Goal: Book appointment/travel/reservation

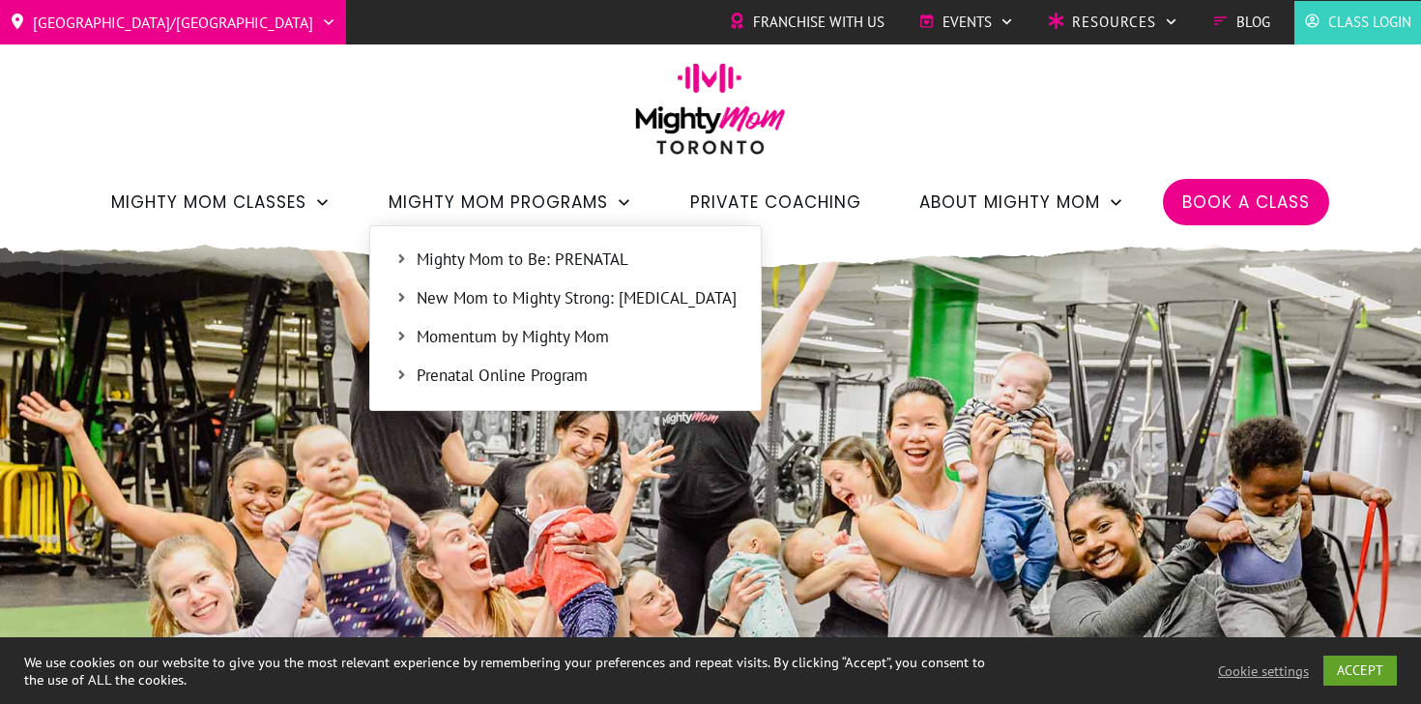
click at [476, 295] on span "New Mom to Mighty Strong: [MEDICAL_DATA]" at bounding box center [577, 298] width 320 height 25
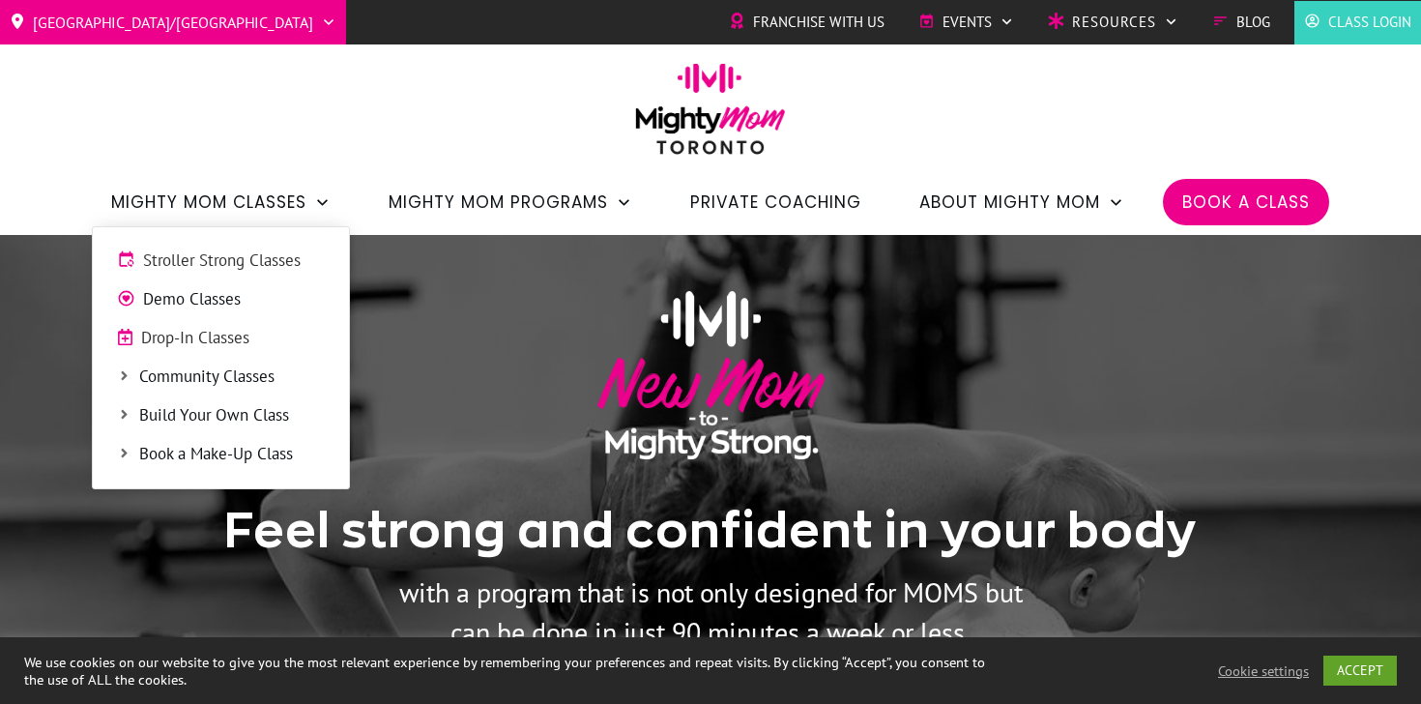
click at [124, 372] on icon at bounding box center [124, 375] width 14 height 14
click at [177, 258] on span "Stroller Strong Classes" at bounding box center [234, 260] width 182 height 25
click at [211, 261] on span "Stroller Strong Classes" at bounding box center [234, 260] width 182 height 25
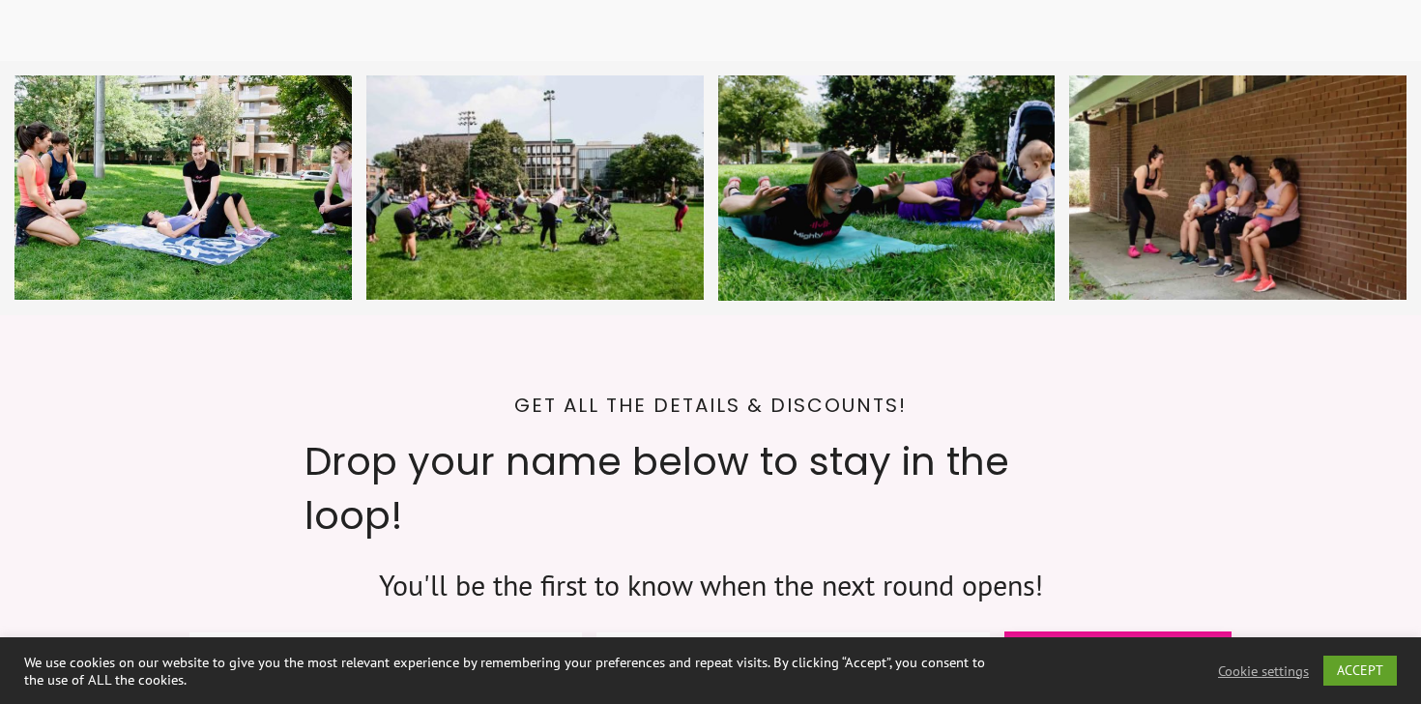
scroll to position [7266, 0]
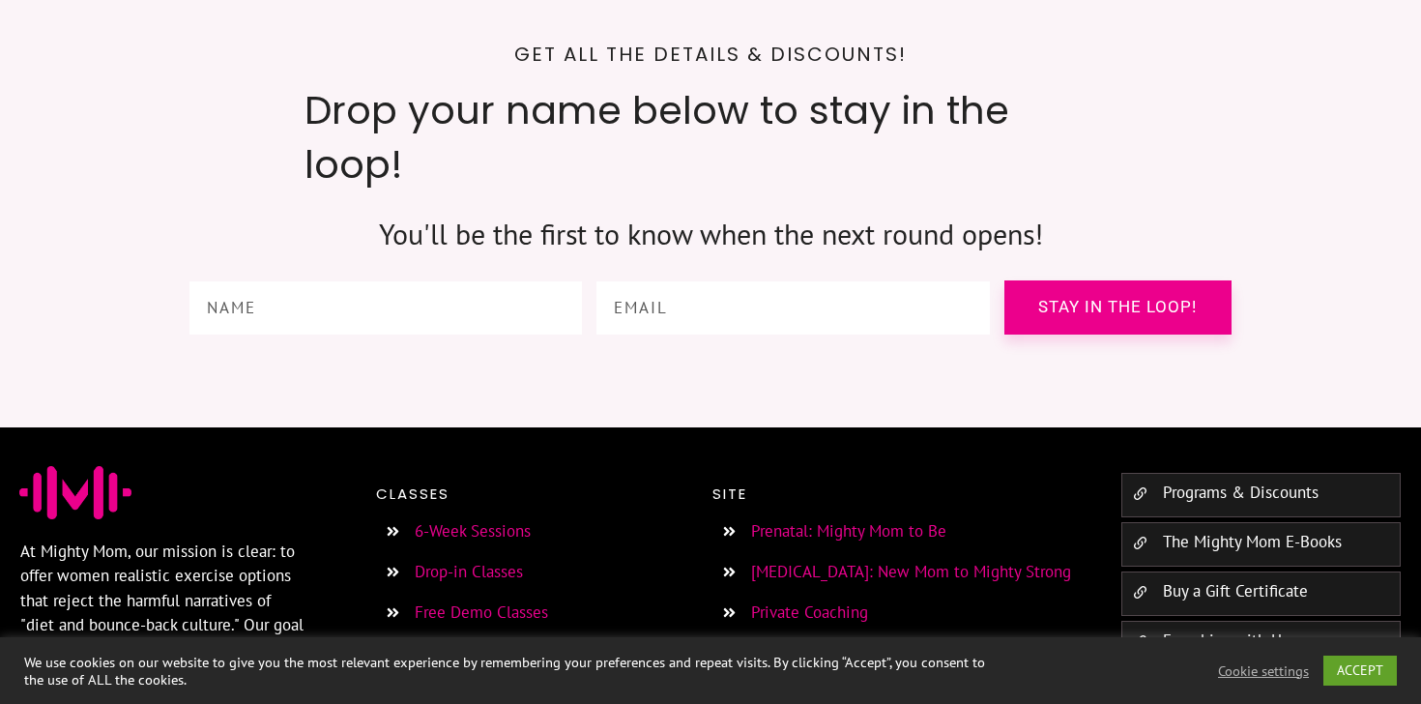
click at [464, 520] on link "6-Week Sessions" at bounding box center [473, 530] width 116 height 21
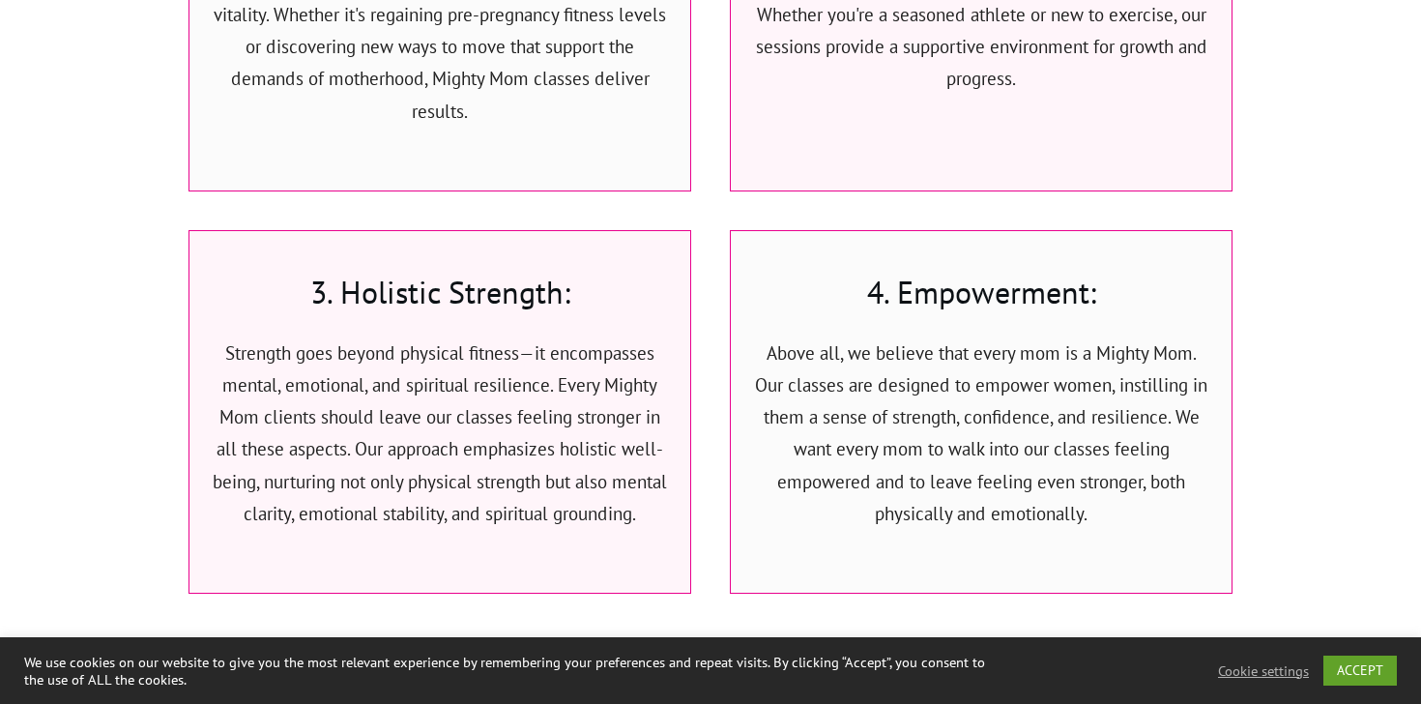
scroll to position [4412, 0]
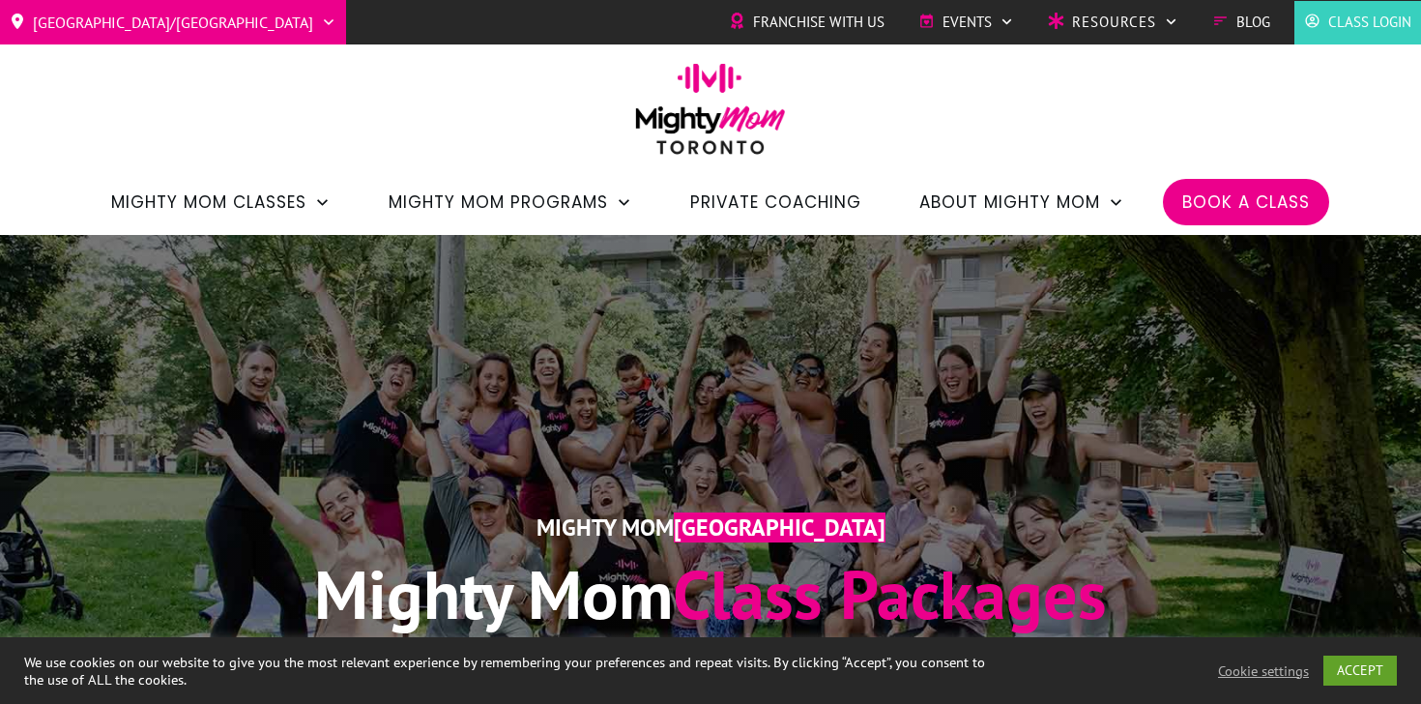
click at [1192, 195] on span "Book a Class" at bounding box center [1246, 202] width 128 height 33
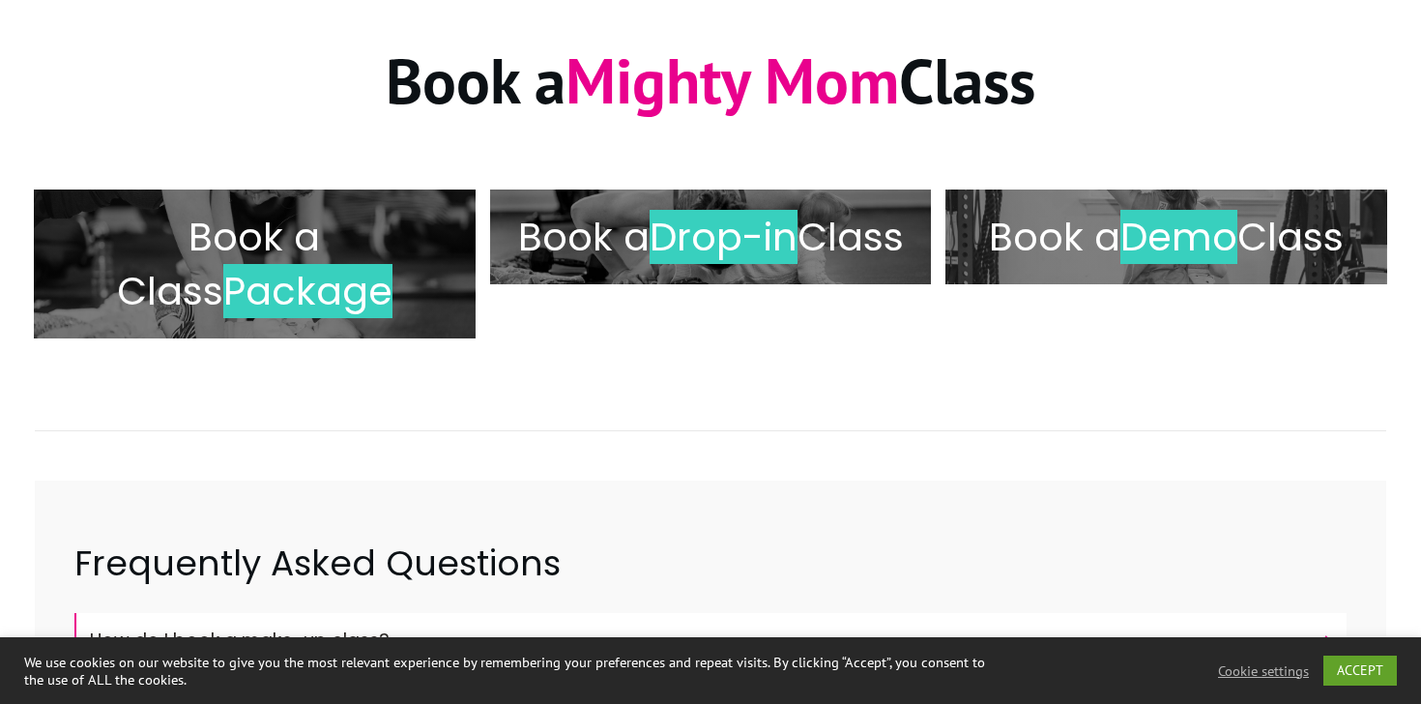
scroll to position [238, 0]
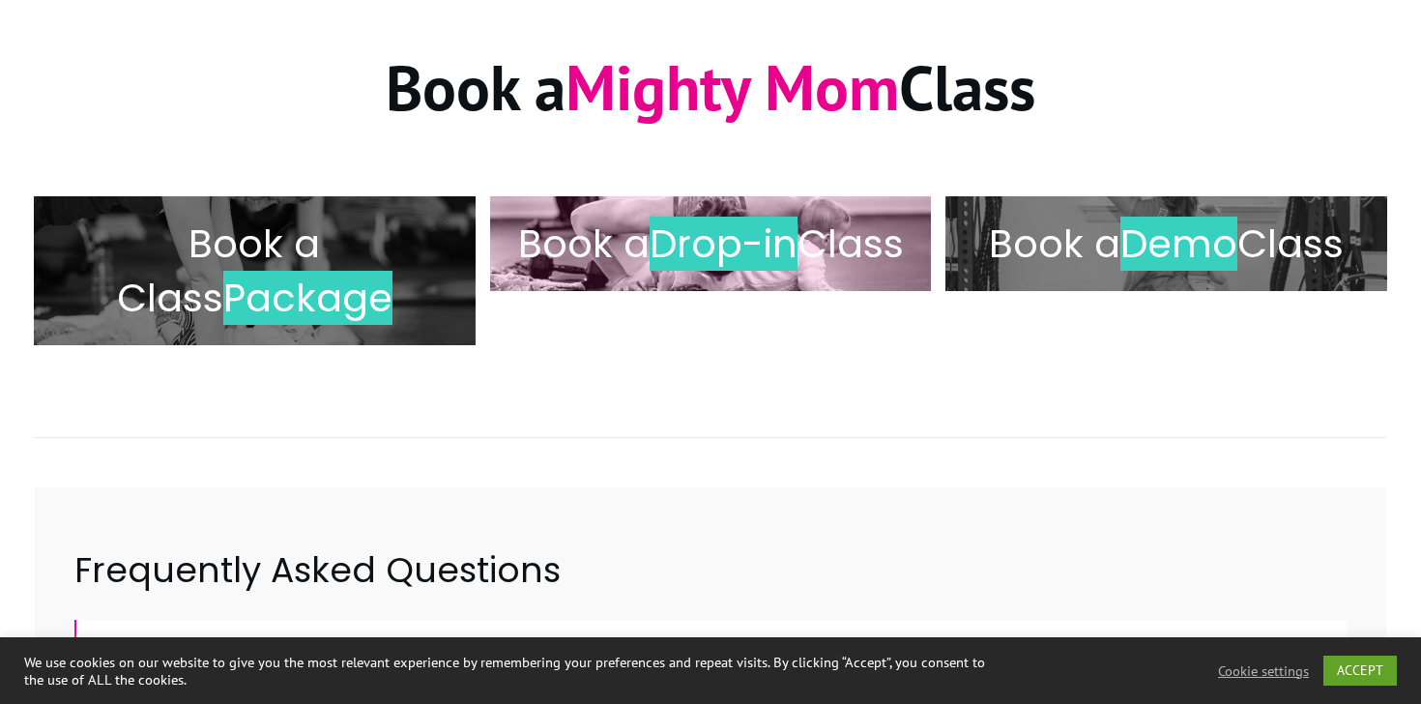
click at [571, 271] on h2 "Book a Drop-in Class" at bounding box center [710, 243] width 401 height 54
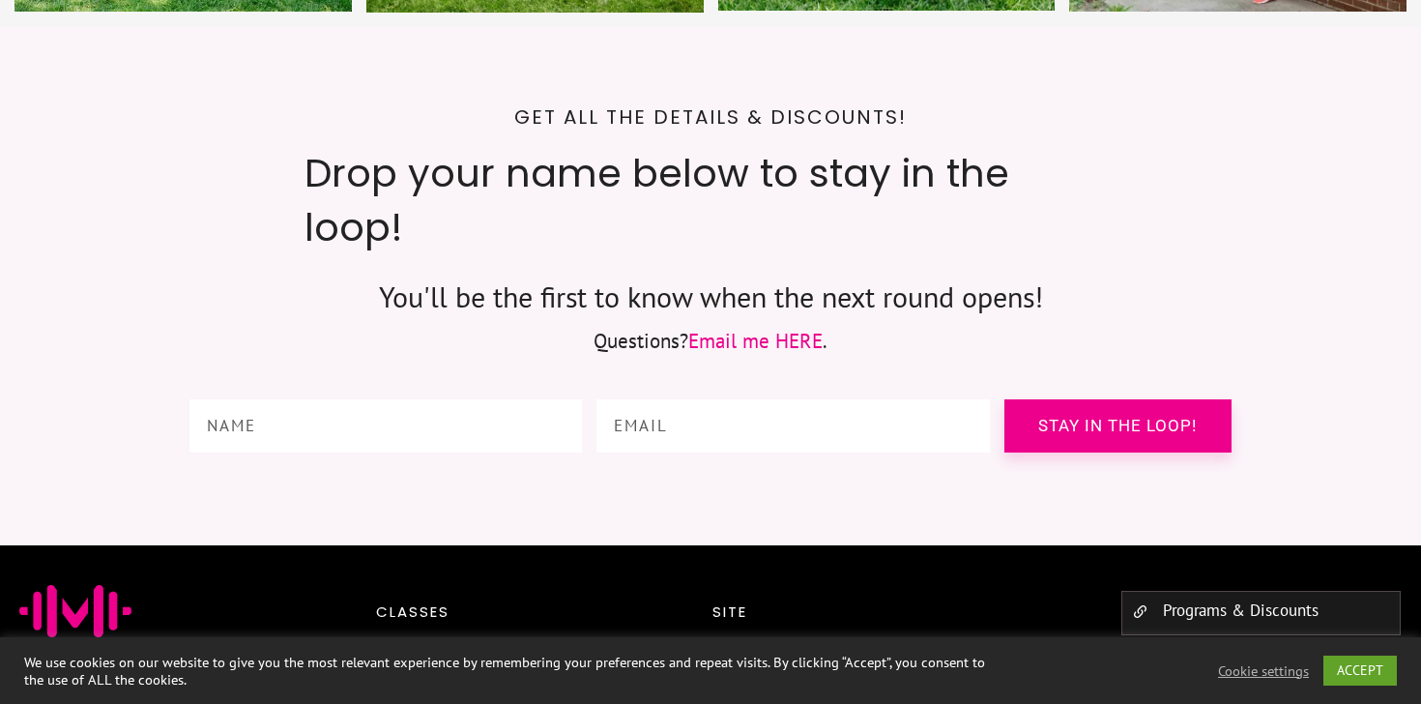
scroll to position [9388, 0]
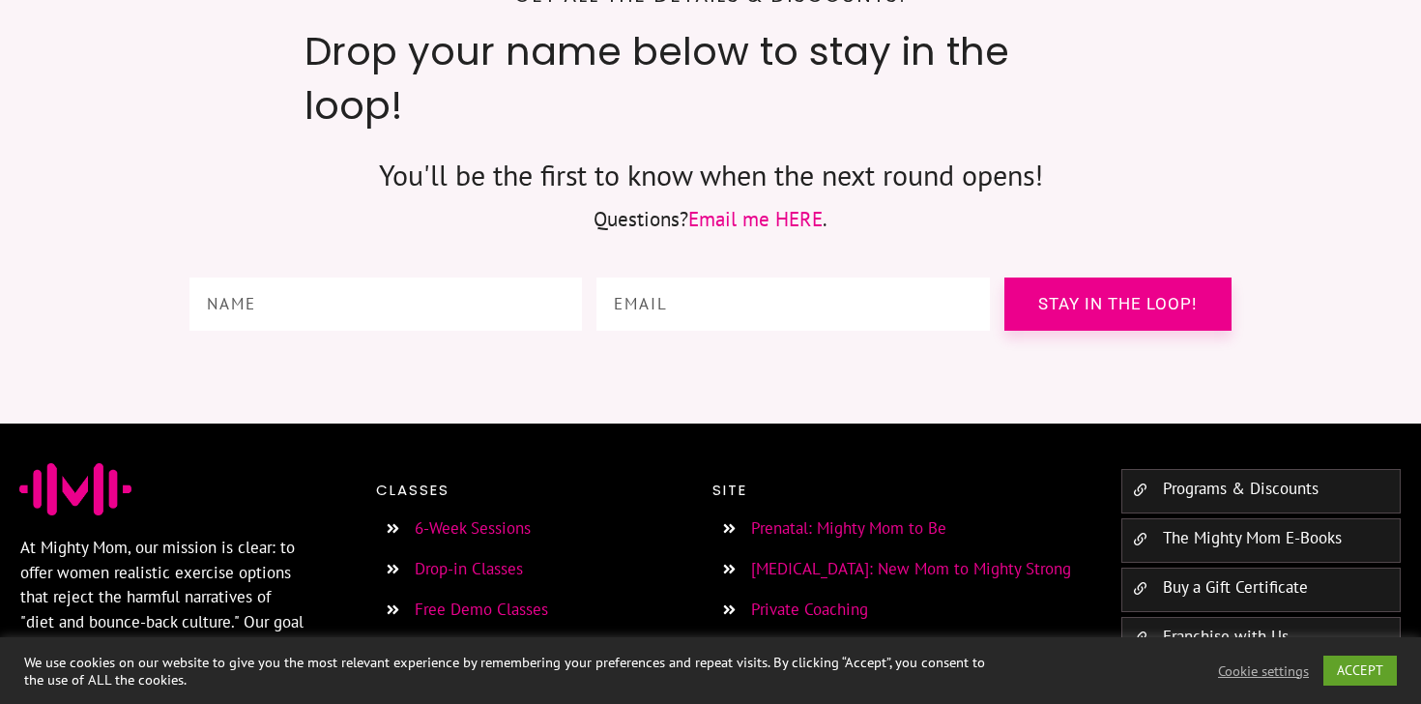
click at [1197, 477] on link "Programs & Discounts" at bounding box center [1241, 487] width 156 height 21
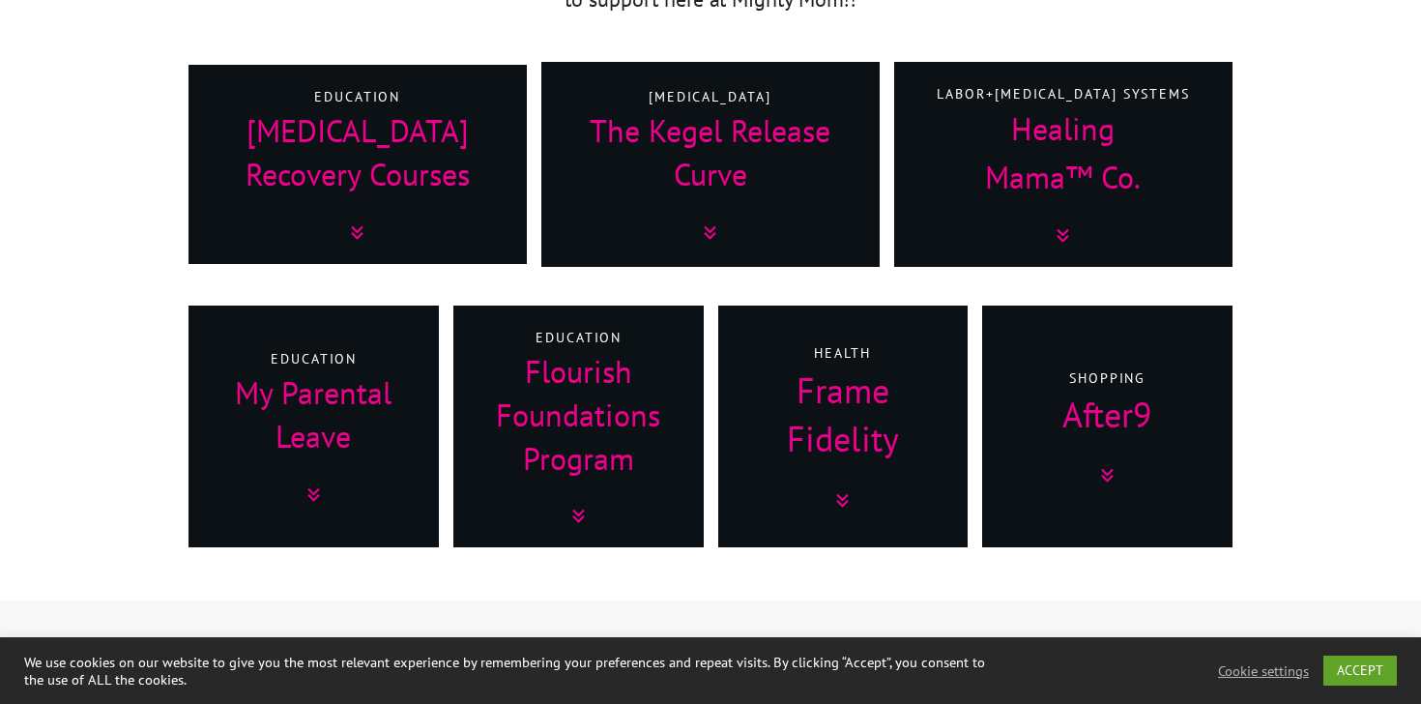
scroll to position [784, 0]
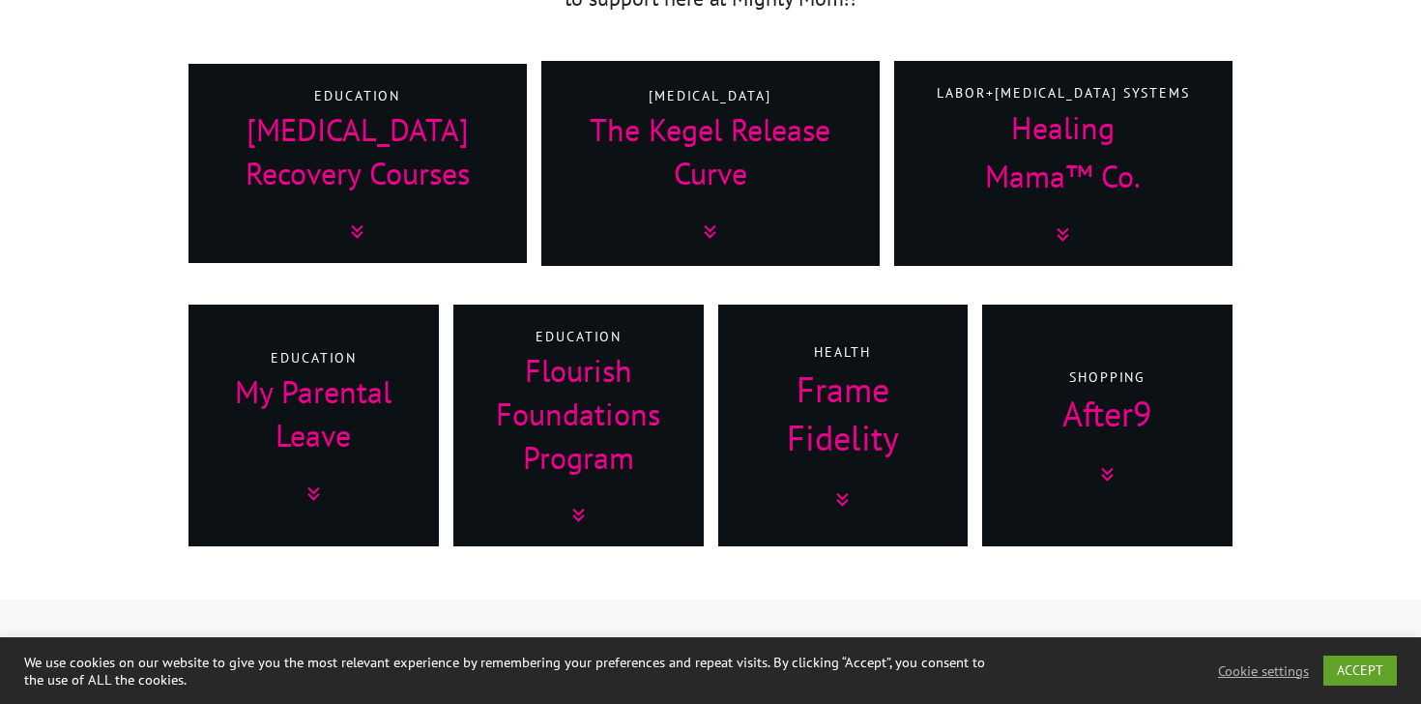
click at [861, 428] on h3 "Frame Fidelity" at bounding box center [843, 416] width 221 height 102
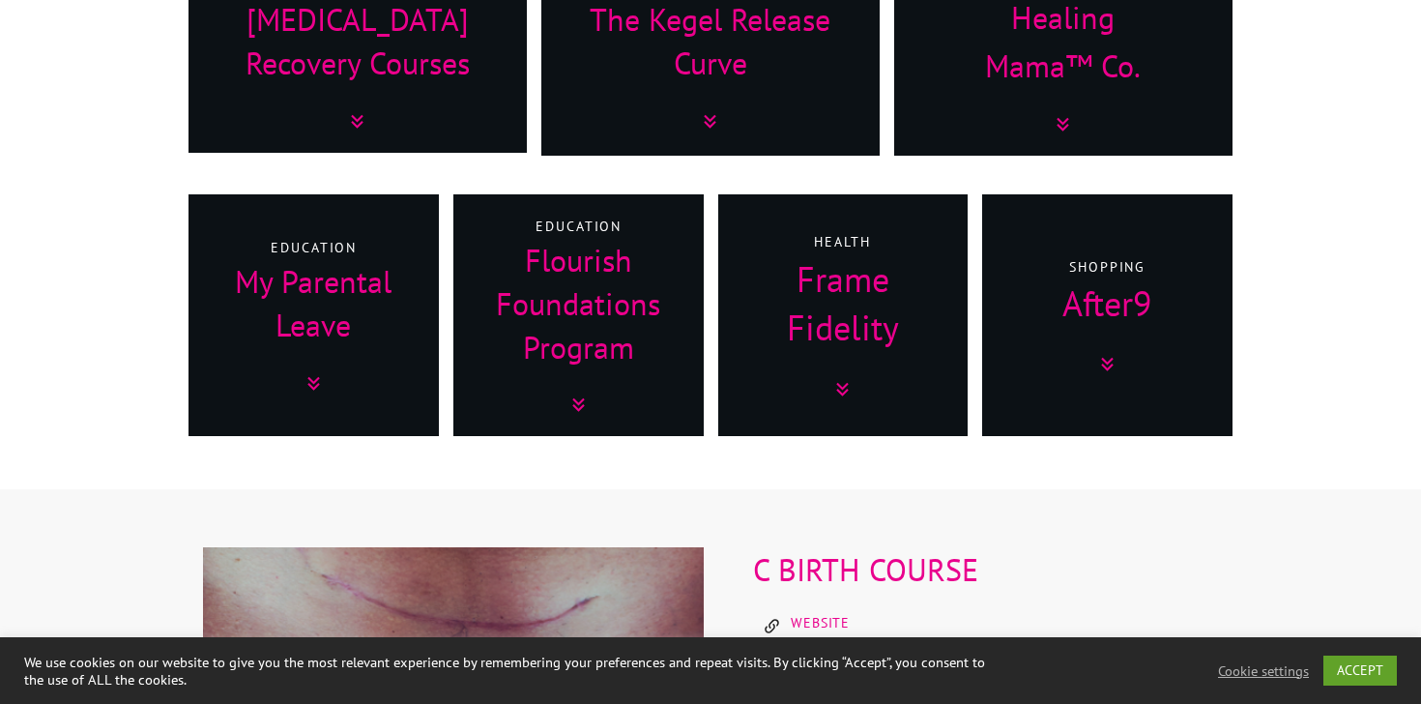
scroll to position [948, 0]
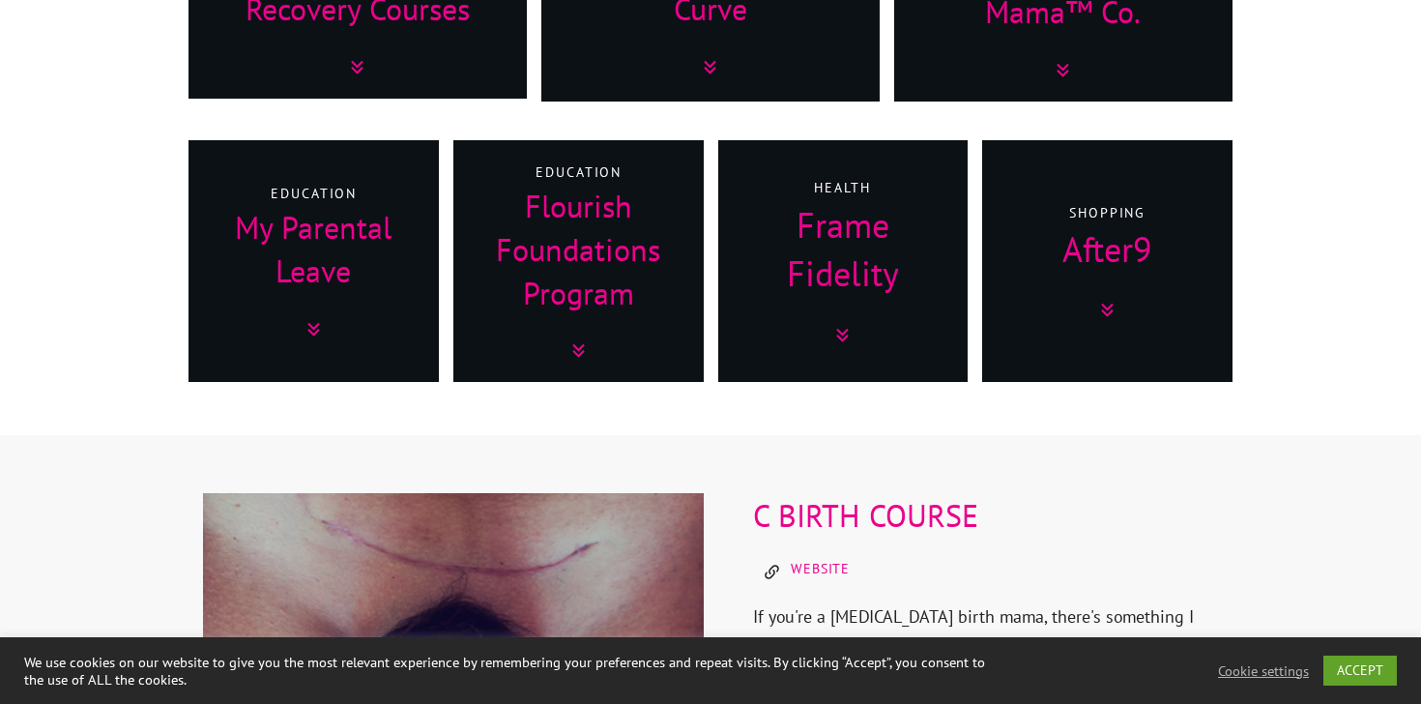
click at [839, 335] on icon at bounding box center [843, 335] width 13 height 14
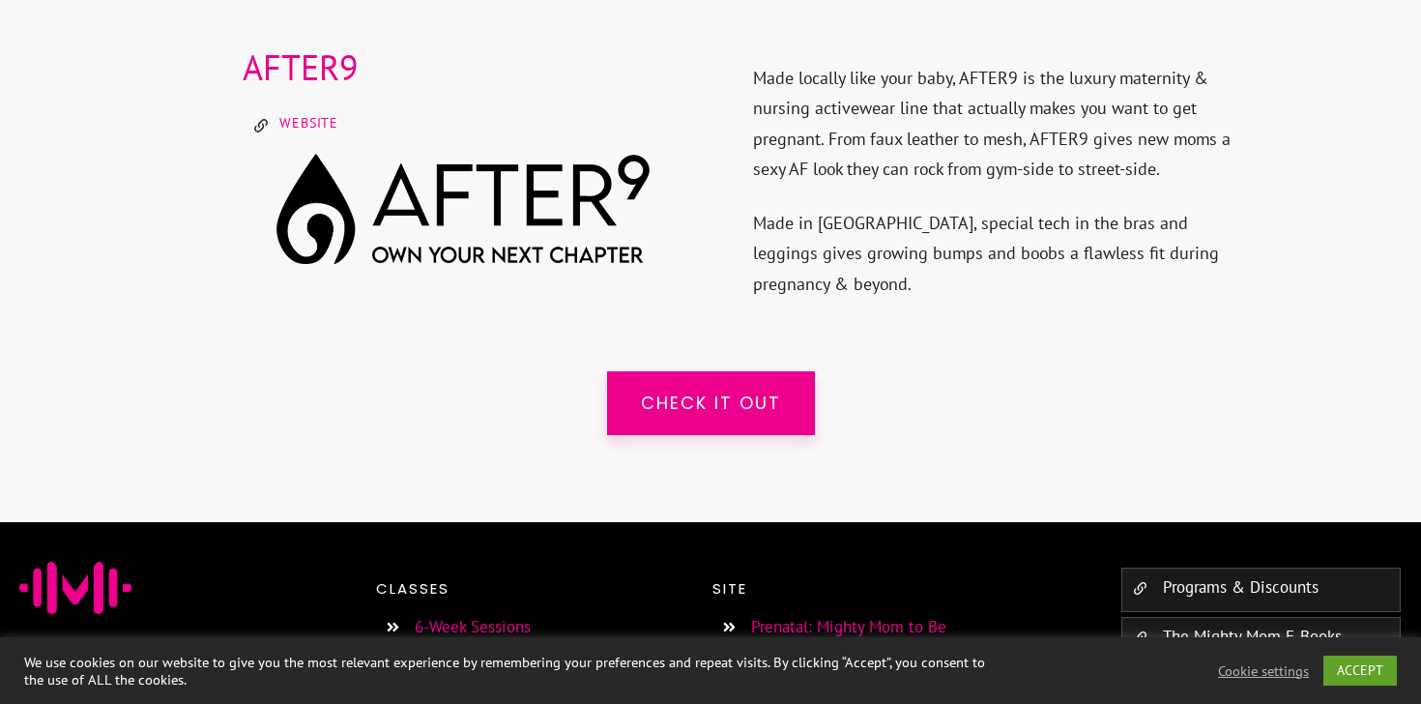
scroll to position [8196, 0]
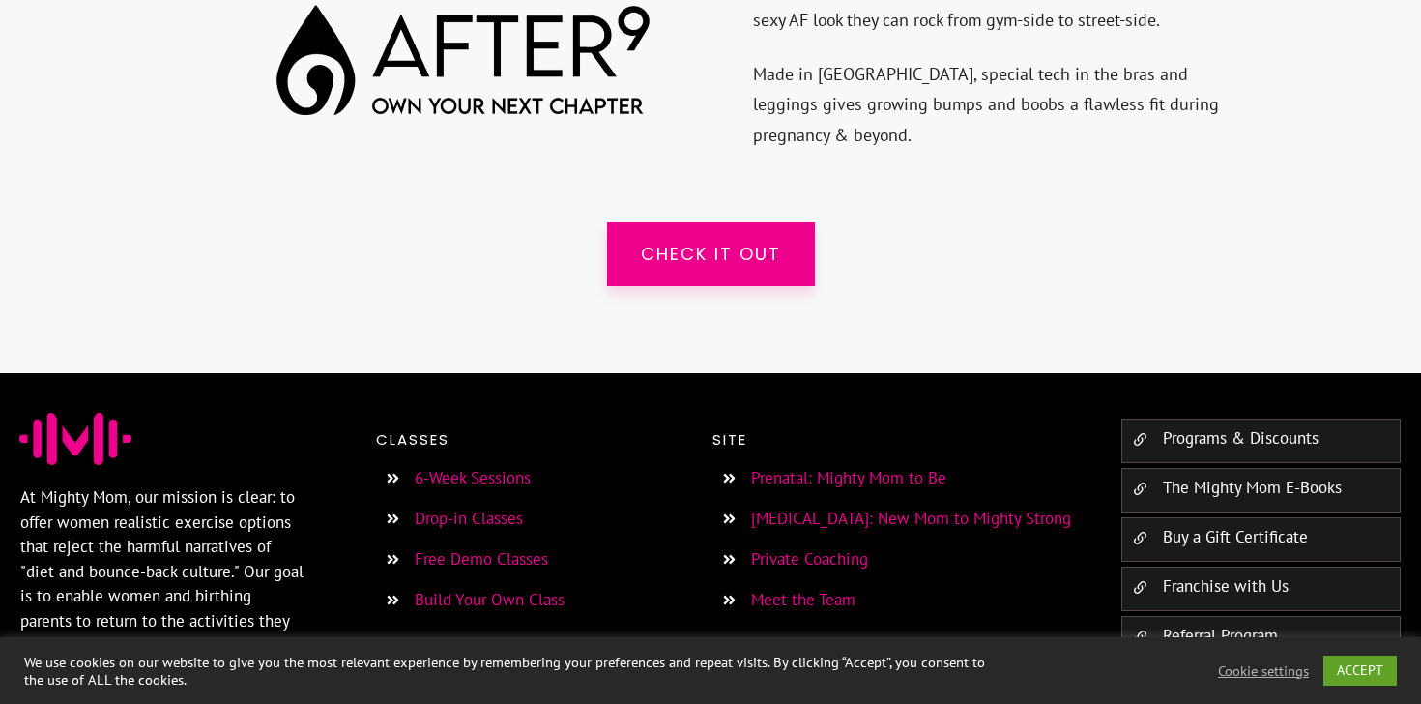
click at [490, 467] on link "6-Week Sessions" at bounding box center [473, 477] width 116 height 21
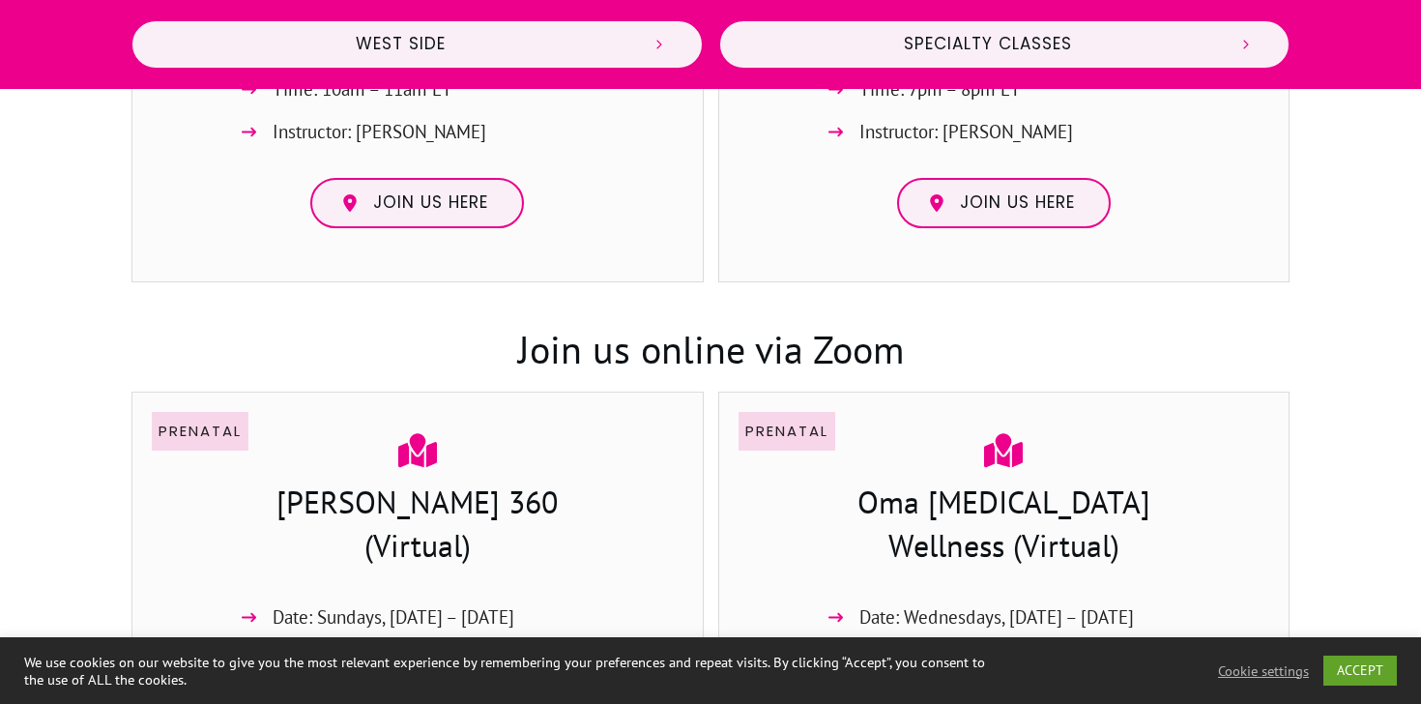
scroll to position [2719, 0]
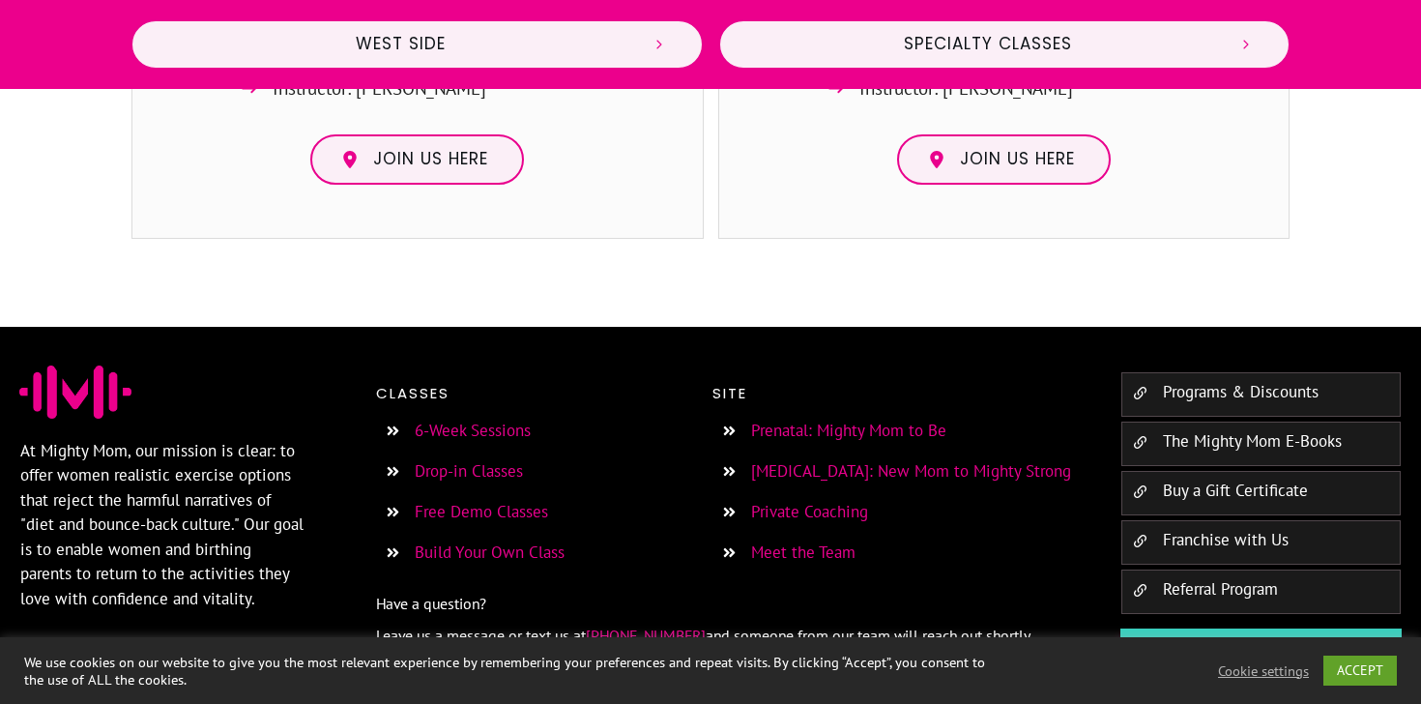
click at [474, 460] on link "Drop-in Classes" at bounding box center [469, 470] width 108 height 21
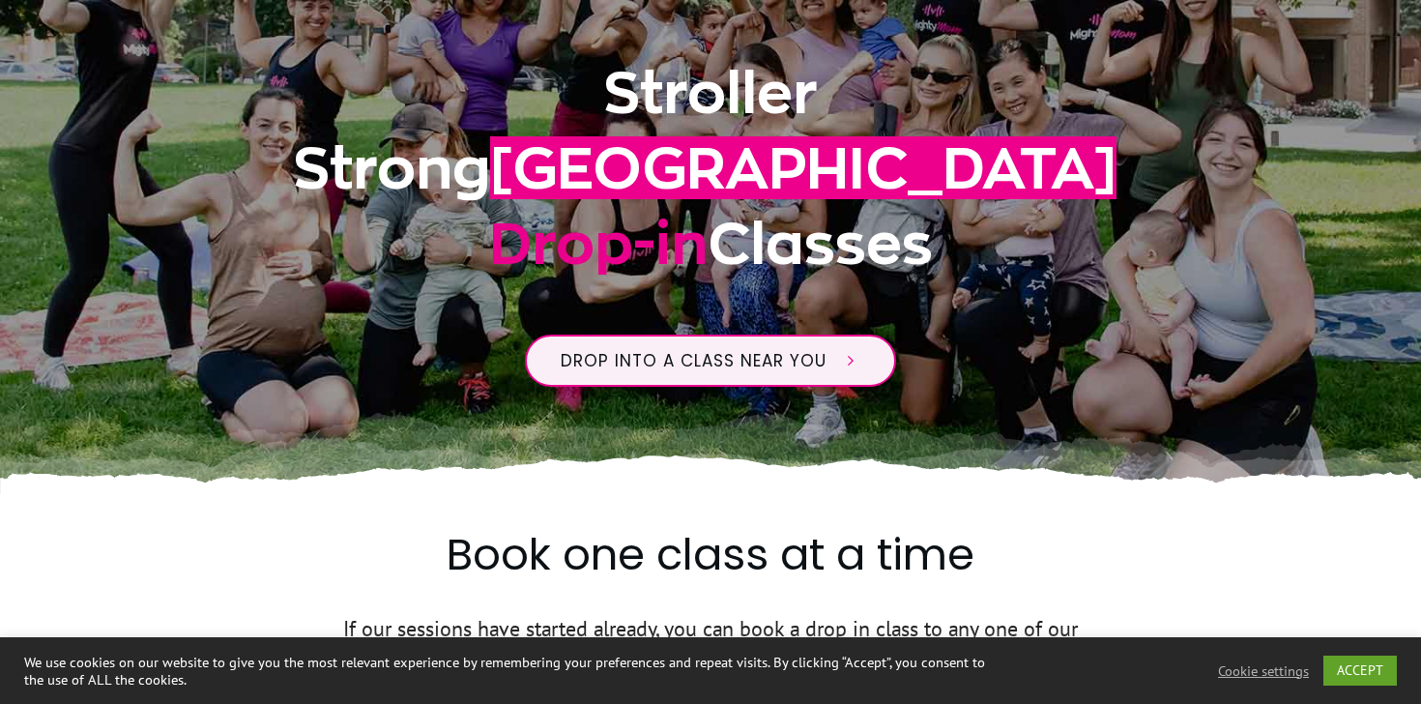
scroll to position [367, 0]
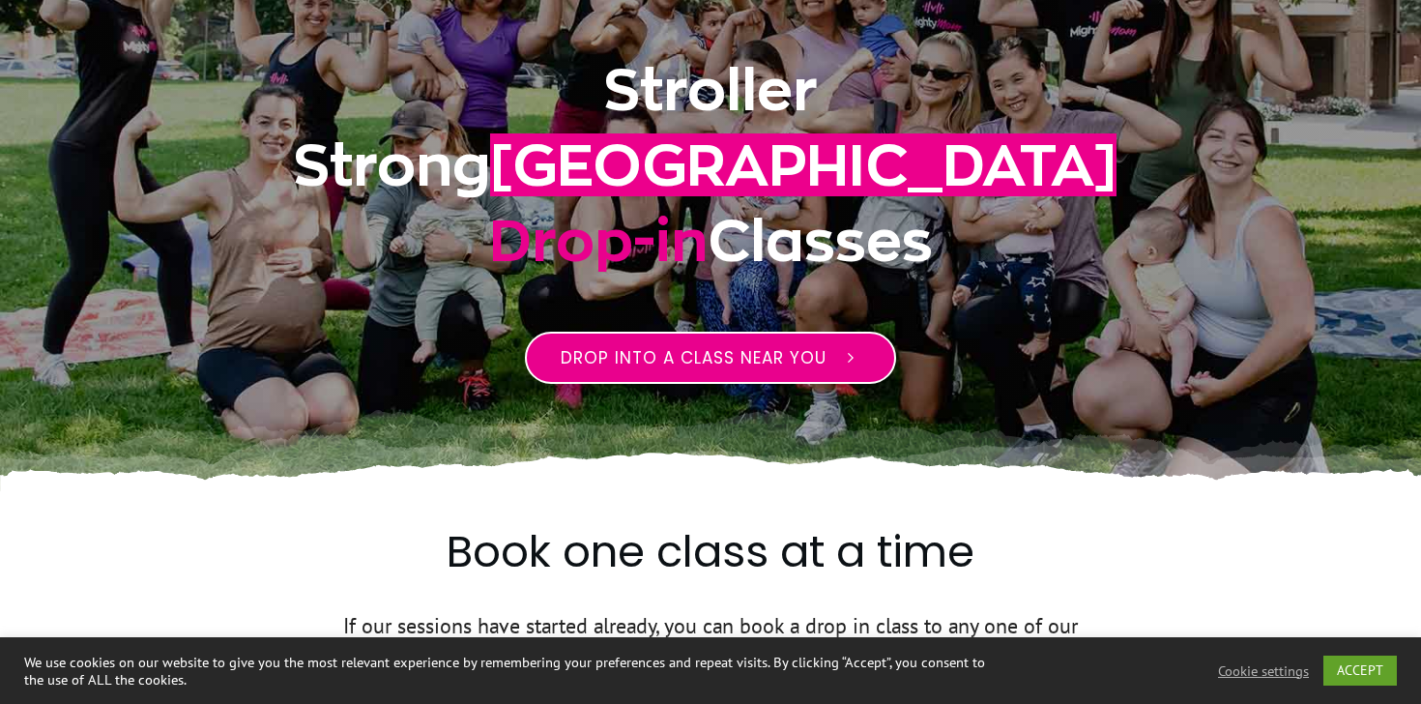
click at [720, 362] on span "Drop into a class near you" at bounding box center [693, 357] width 266 height 23
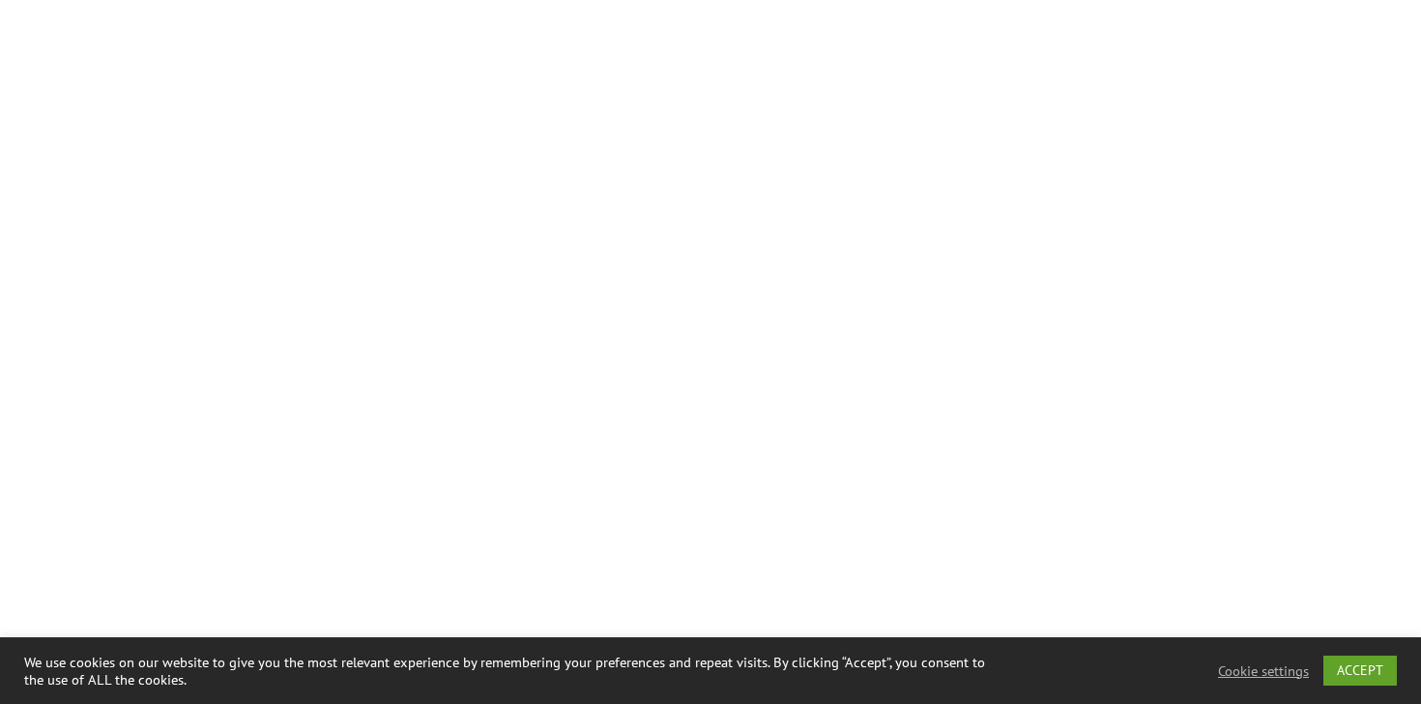
scroll to position [1590, 0]
